Goal: Task Accomplishment & Management: Complete application form

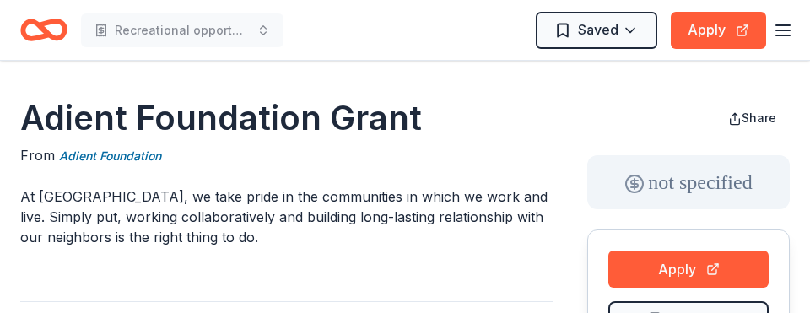
scroll to position [622, 0]
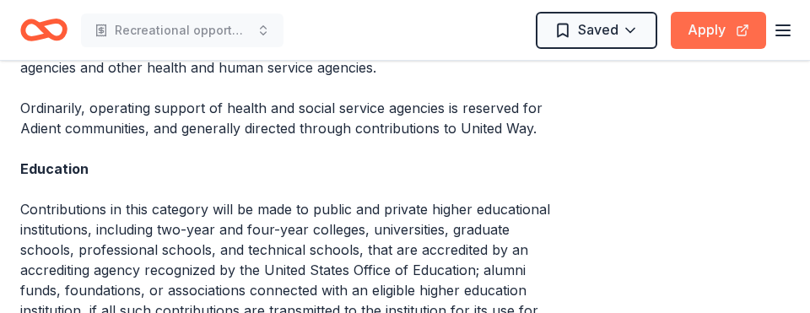
click at [734, 25] on button "Apply" at bounding box center [717, 30] width 95 height 37
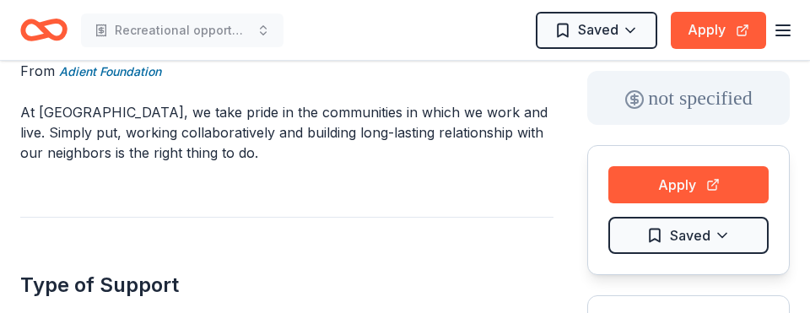
scroll to position [0, 0]
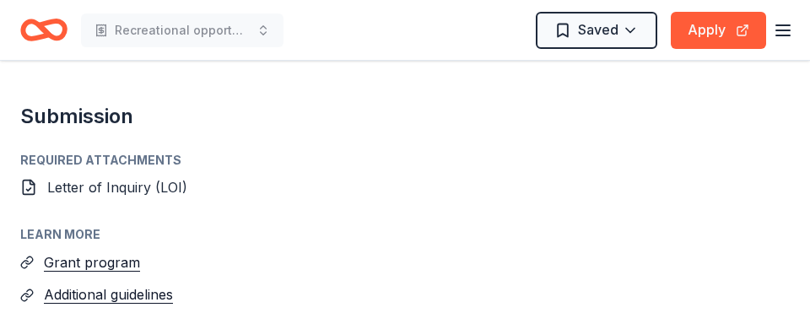
scroll to position [1265, 0]
click at [84, 180] on span "Letter of Inquiry (LOI)" at bounding box center [117, 188] width 140 height 17
click at [29, 180] on icon at bounding box center [28, 188] width 17 height 17
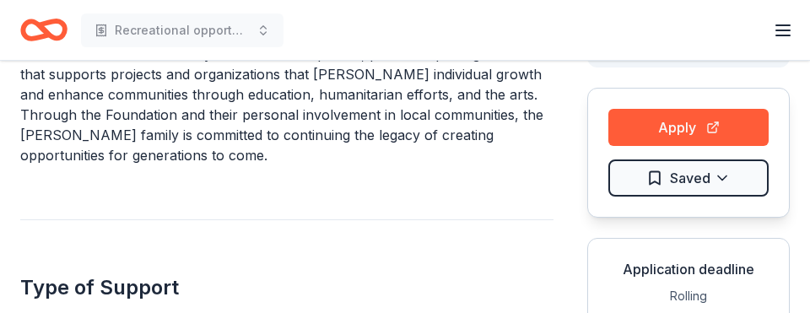
scroll to position [150, 0]
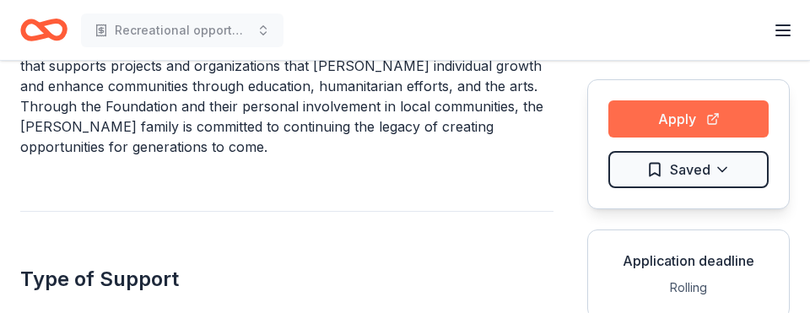
click at [657, 107] on button "Apply" at bounding box center [688, 118] width 160 height 37
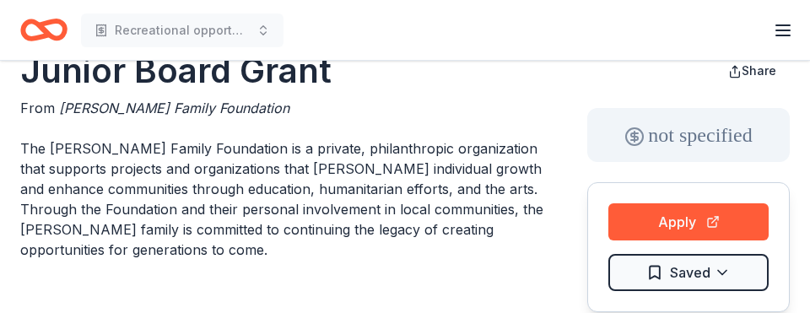
scroll to position [0, 0]
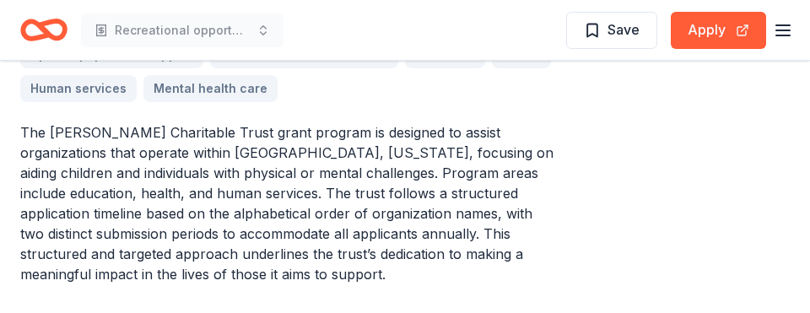
scroll to position [558, 0]
